Goal: Task Accomplishment & Management: Use online tool/utility

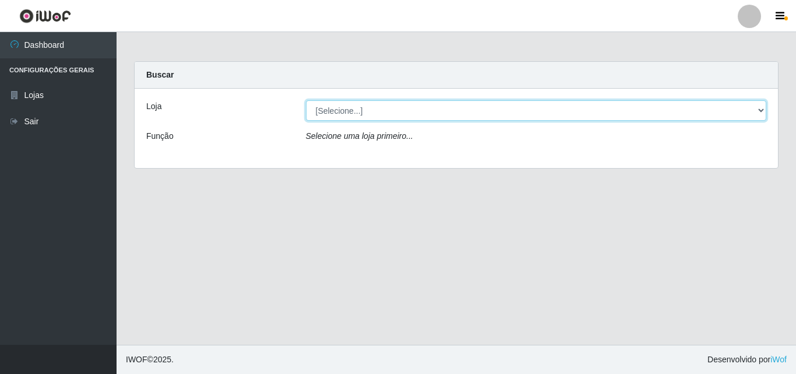
click at [752, 114] on select "[Selecione...] BomQueSó Agreste - Loja 3" at bounding box center [536, 110] width 461 height 20
select select "215"
click at [306, 100] on select "[Selecione...] BomQueSó Agreste - Loja 3" at bounding box center [536, 110] width 461 height 20
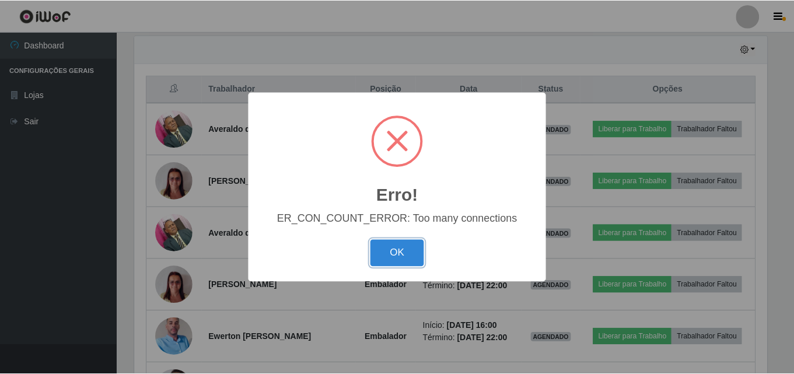
scroll to position [242, 635]
click at [402, 252] on button "OK" at bounding box center [398, 253] width 54 height 27
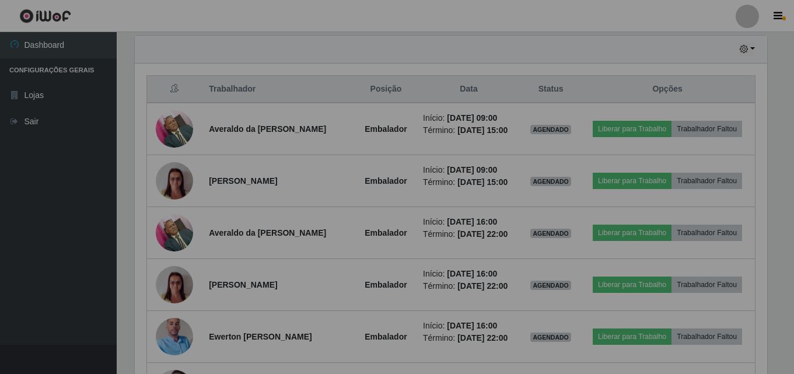
scroll to position [242, 641]
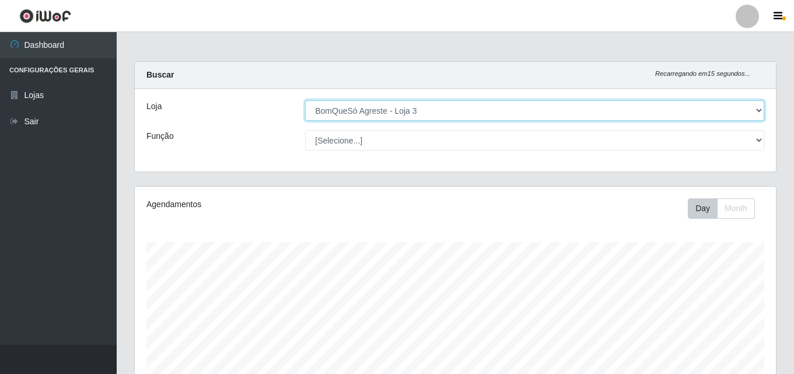
click at [762, 111] on select "[Selecione...] BomQueSó Agreste - Loja 3" at bounding box center [534, 110] width 459 height 20
click at [305, 100] on select "[Selecione...] BomQueSó Agreste - Loja 3" at bounding box center [534, 110] width 459 height 20
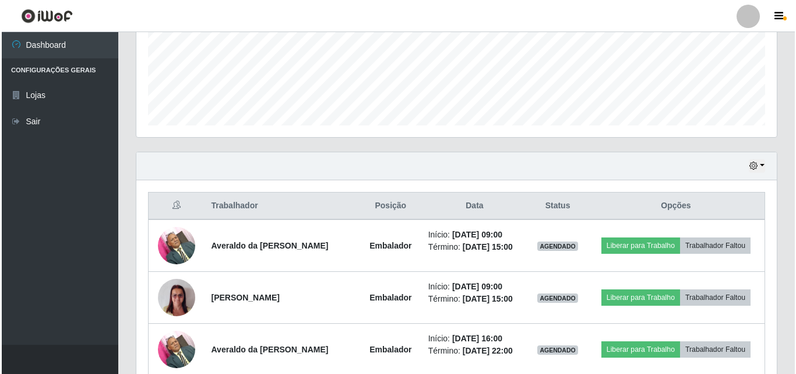
scroll to position [350, 0]
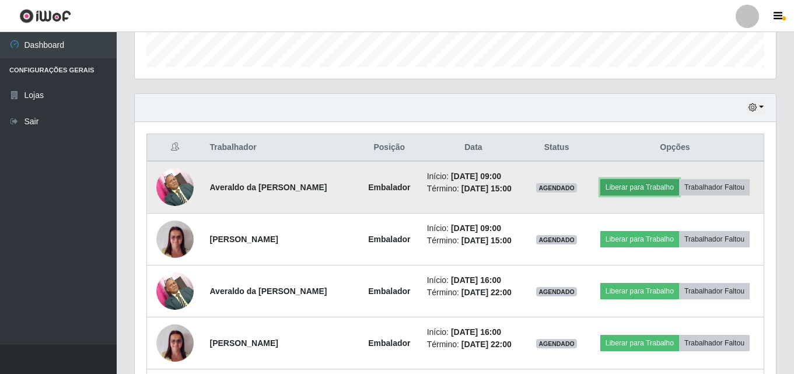
click at [633, 184] on button "Liberar para Trabalho" at bounding box center [639, 187] width 79 height 16
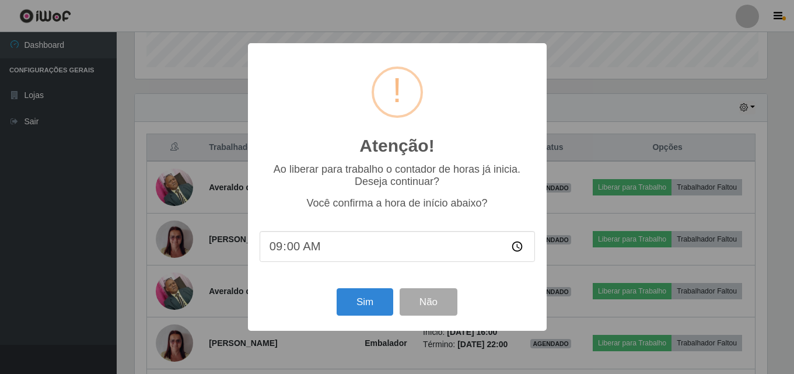
scroll to position [242, 635]
click at [377, 301] on button "Sim" at bounding box center [366, 301] width 57 height 27
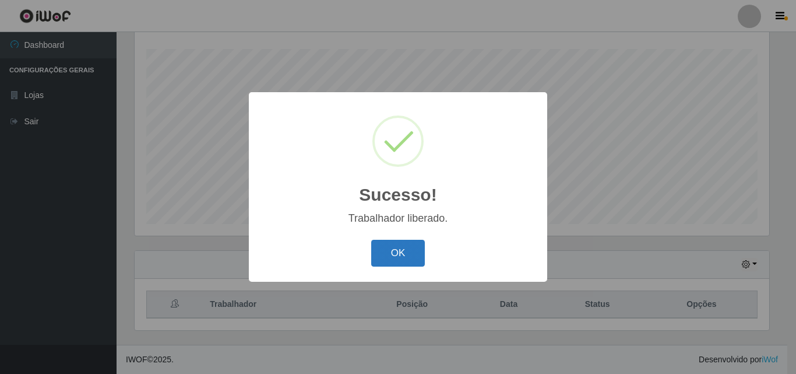
click at [402, 250] on button "OK" at bounding box center [398, 253] width 54 height 27
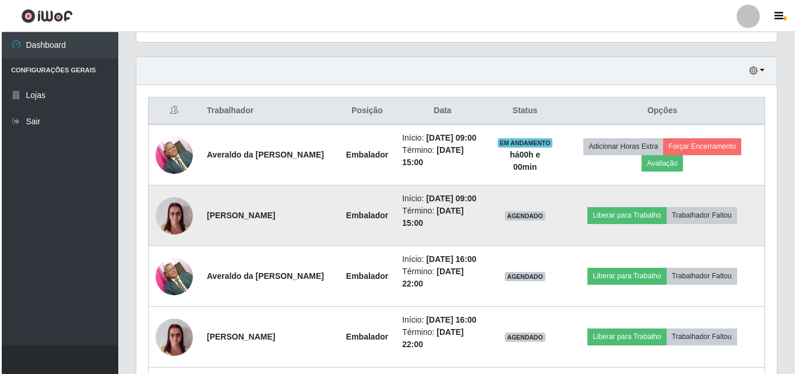
scroll to position [426, 0]
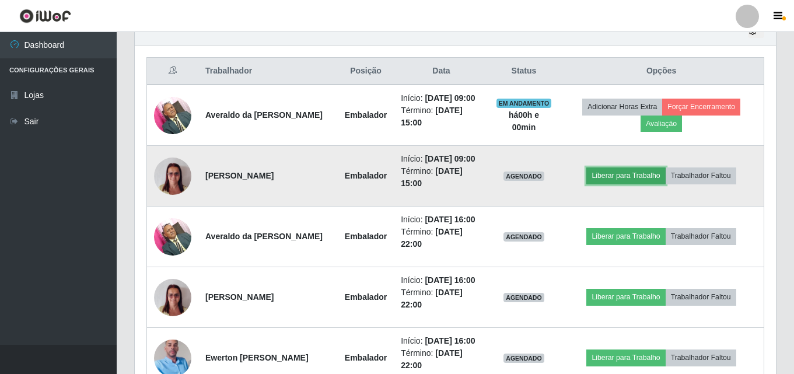
click at [644, 184] on button "Liberar para Trabalho" at bounding box center [625, 175] width 79 height 16
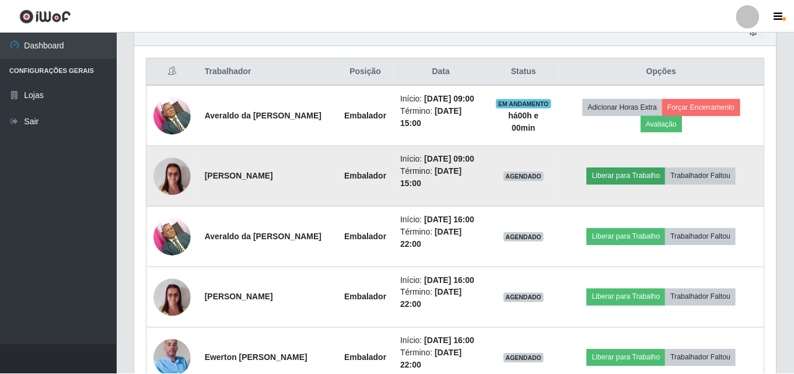
scroll to position [242, 635]
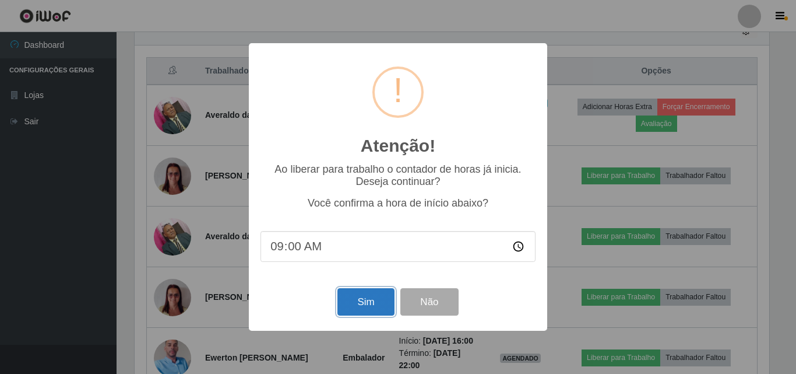
click at [376, 304] on button "Sim" at bounding box center [366, 301] width 57 height 27
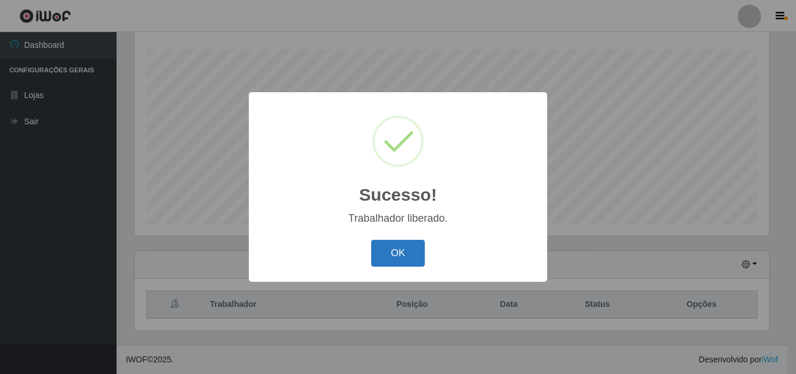
click at [403, 251] on button "OK" at bounding box center [398, 253] width 54 height 27
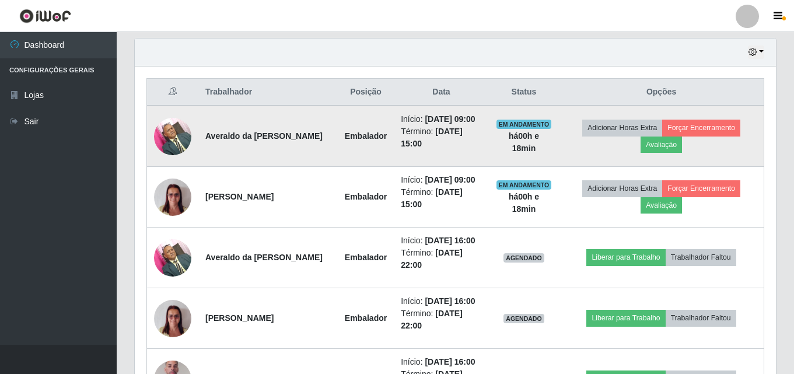
scroll to position [426, 0]
